Goal: Task Accomplishment & Management: Use online tool/utility

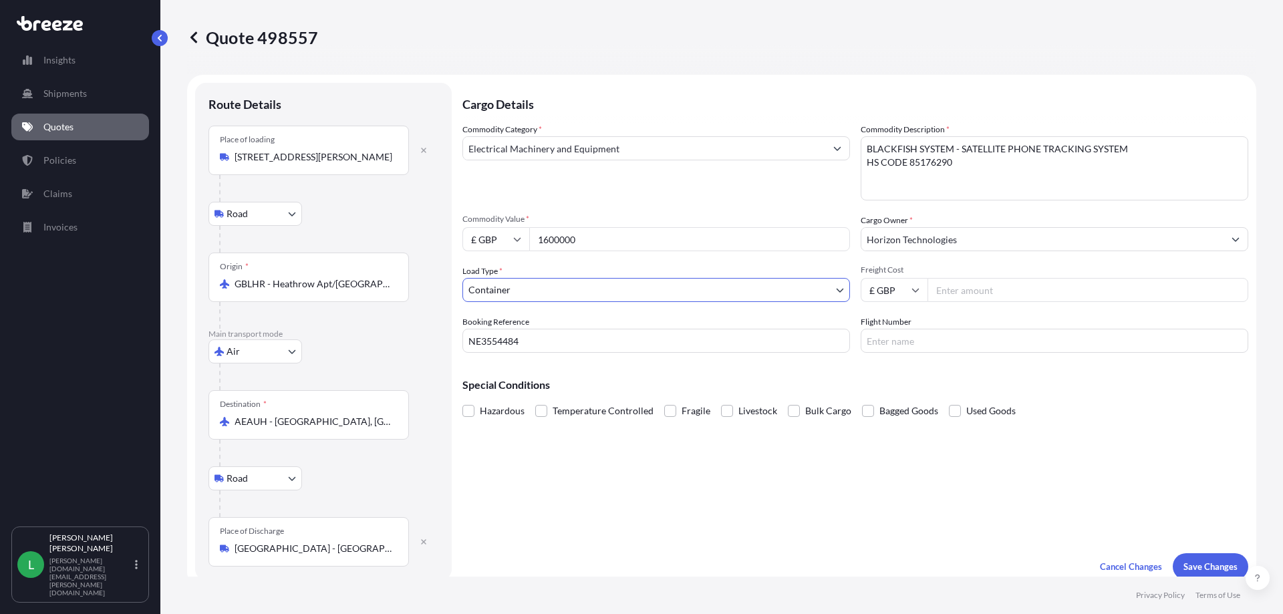
select select "Road"
select select "Air"
select select "Road"
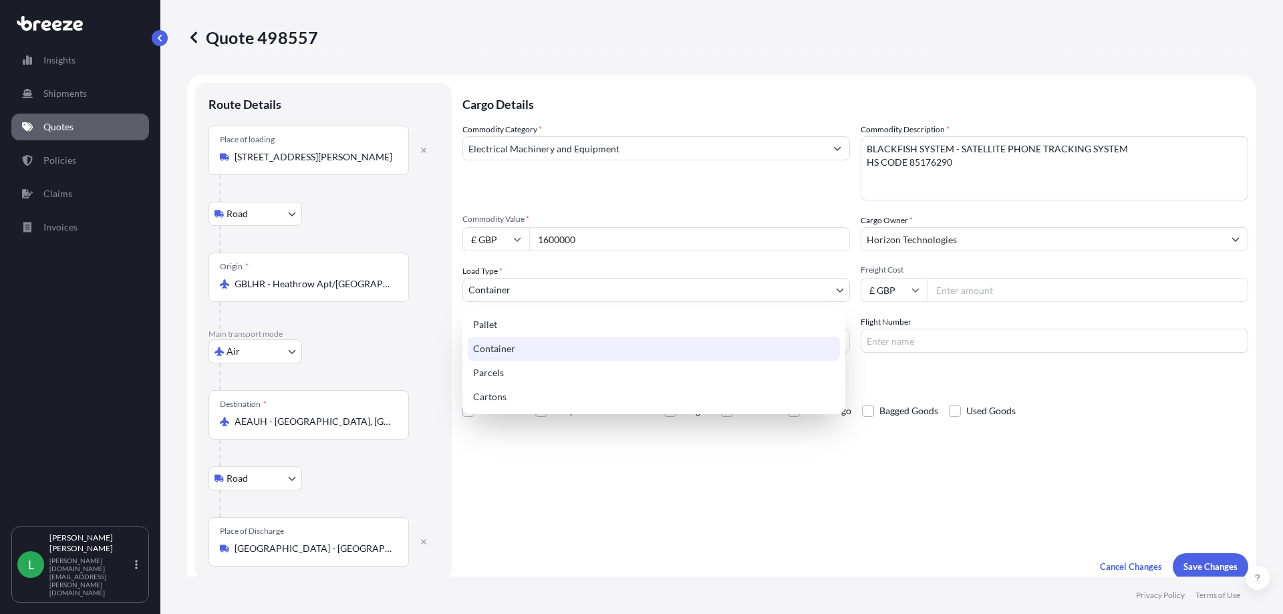
click at [837, 291] on body "Insights Shipments Quotes Policies Claims Invoices L [PERSON_NAME] George [DOMA…" at bounding box center [641, 307] width 1283 height 614
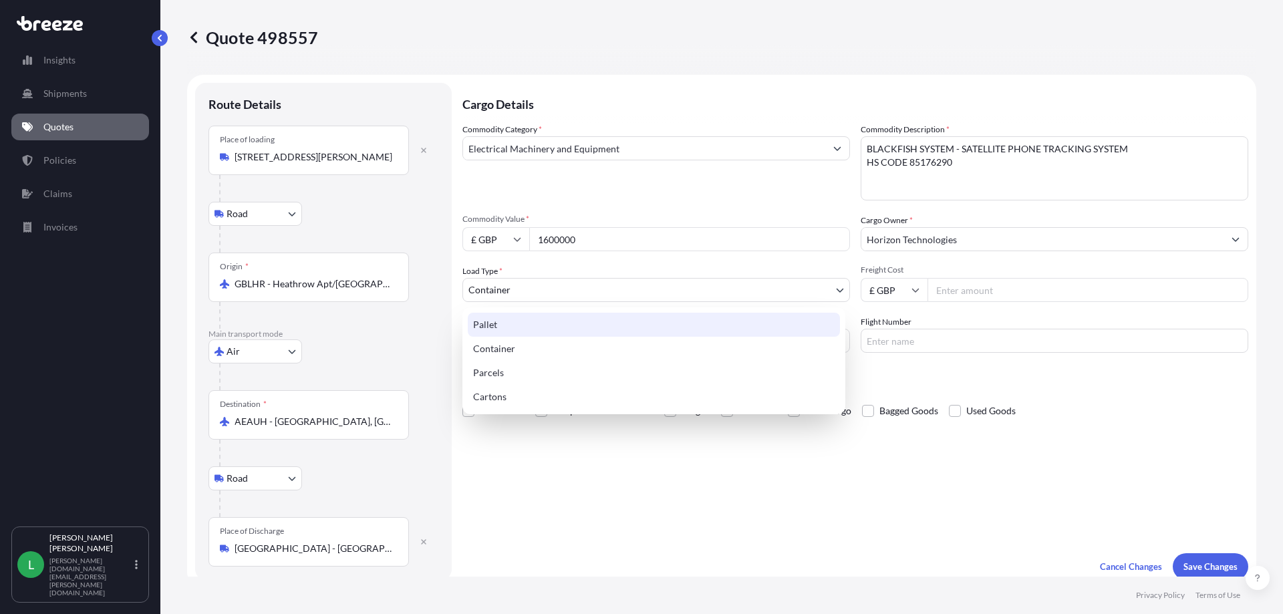
click at [592, 330] on div "Pallet" at bounding box center [654, 325] width 372 height 24
select select "1"
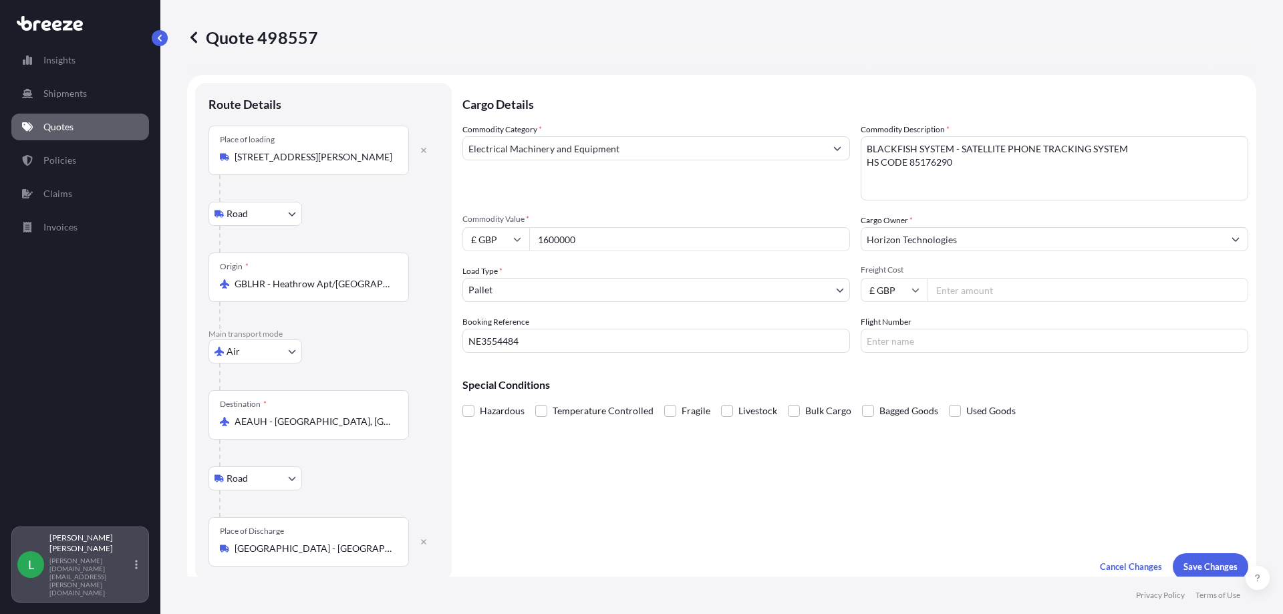
click at [125, 586] on p "[PERSON_NAME][DOMAIN_NAME][EMAIL_ADDRESS][PERSON_NAME][DOMAIN_NAME]" at bounding box center [90, 577] width 83 height 40
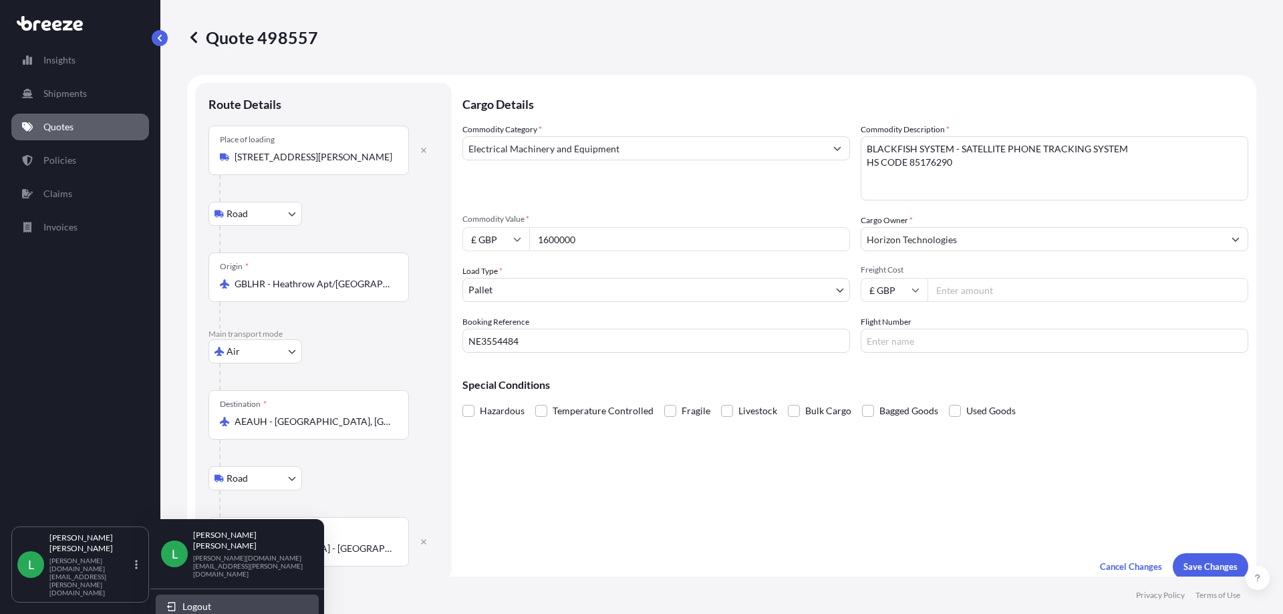
click at [193, 600] on span "Logout" at bounding box center [196, 606] width 29 height 13
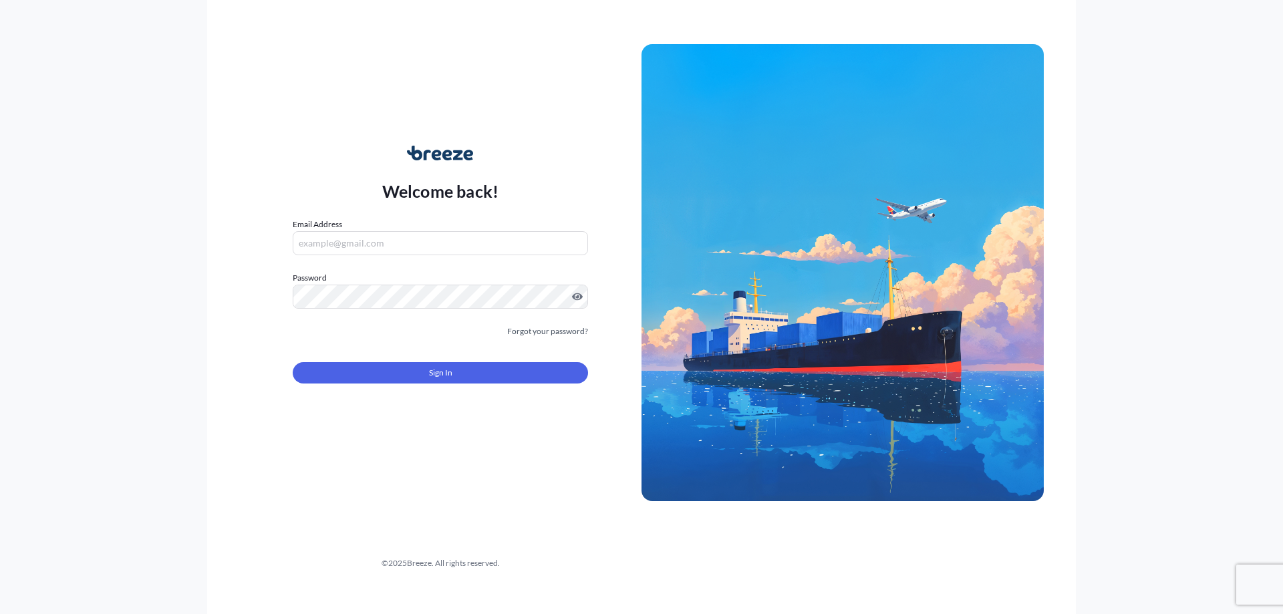
type input "[PERSON_NAME][DOMAIN_NAME][EMAIL_ADDRESS][PERSON_NAME][DOMAIN_NAME]"
